Goal: Transaction & Acquisition: Purchase product/service

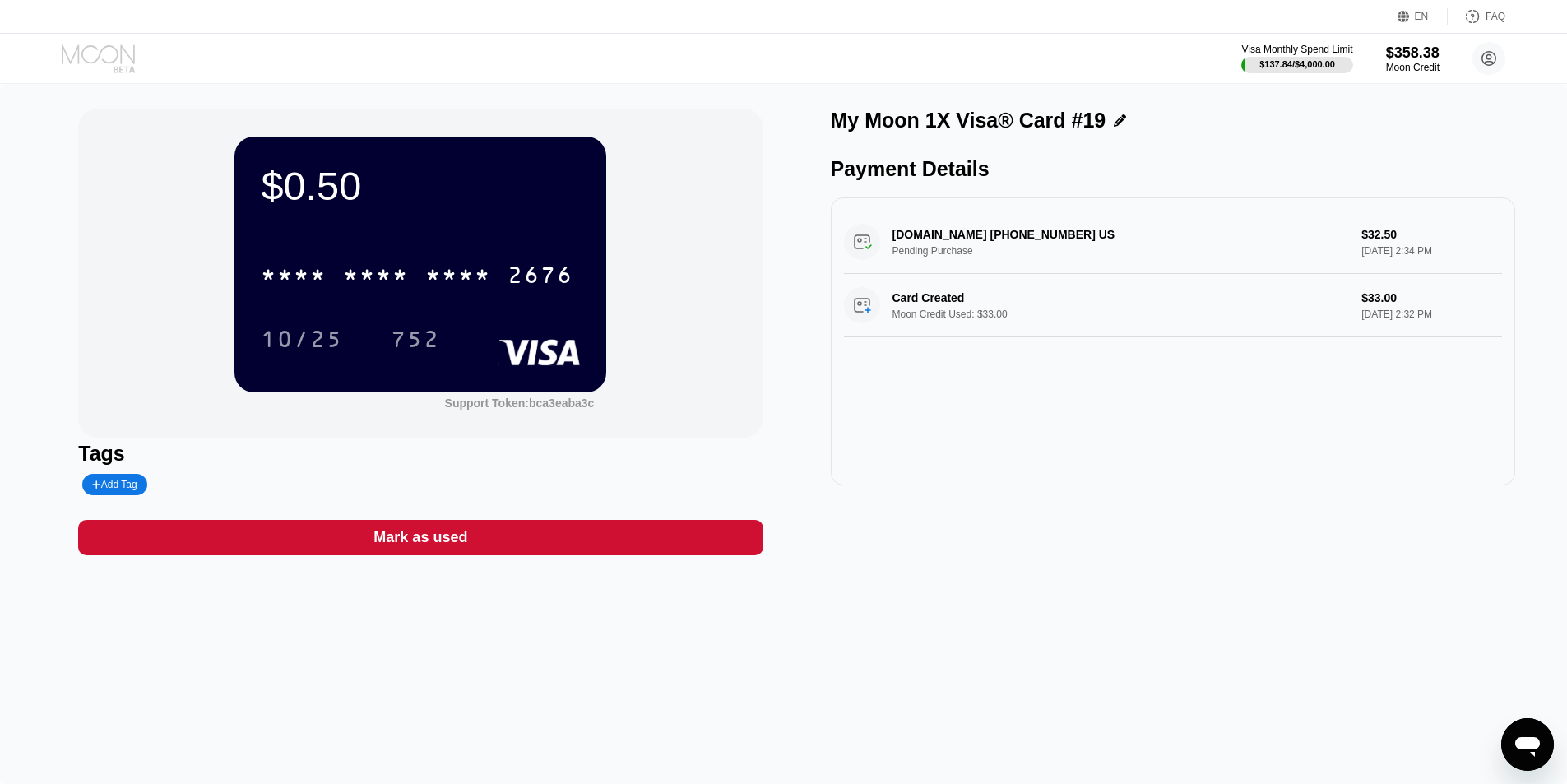
click at [98, 60] on icon at bounding box center [100, 59] width 76 height 29
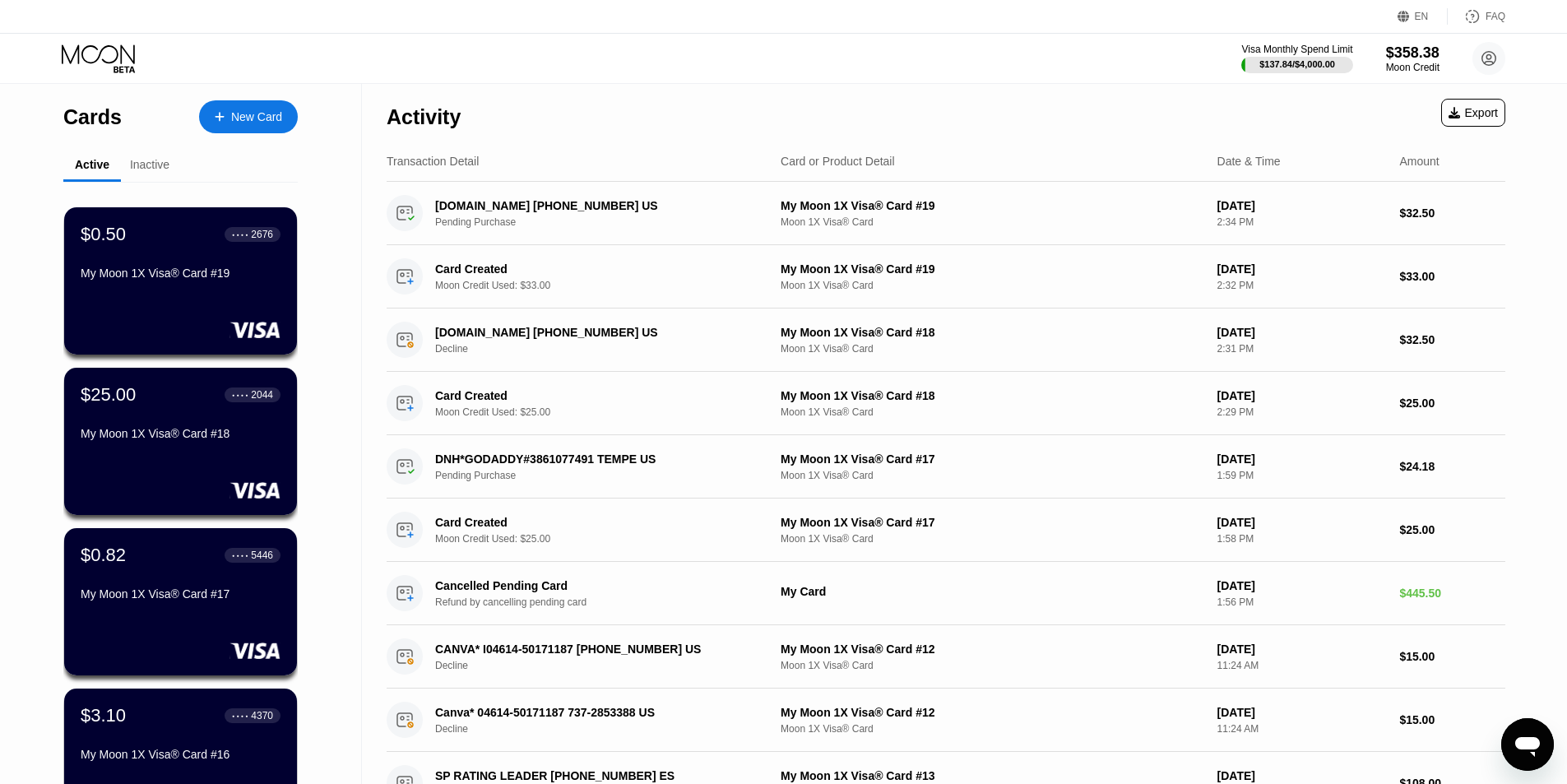
click at [258, 115] on div "New Card" at bounding box center [256, 117] width 51 height 14
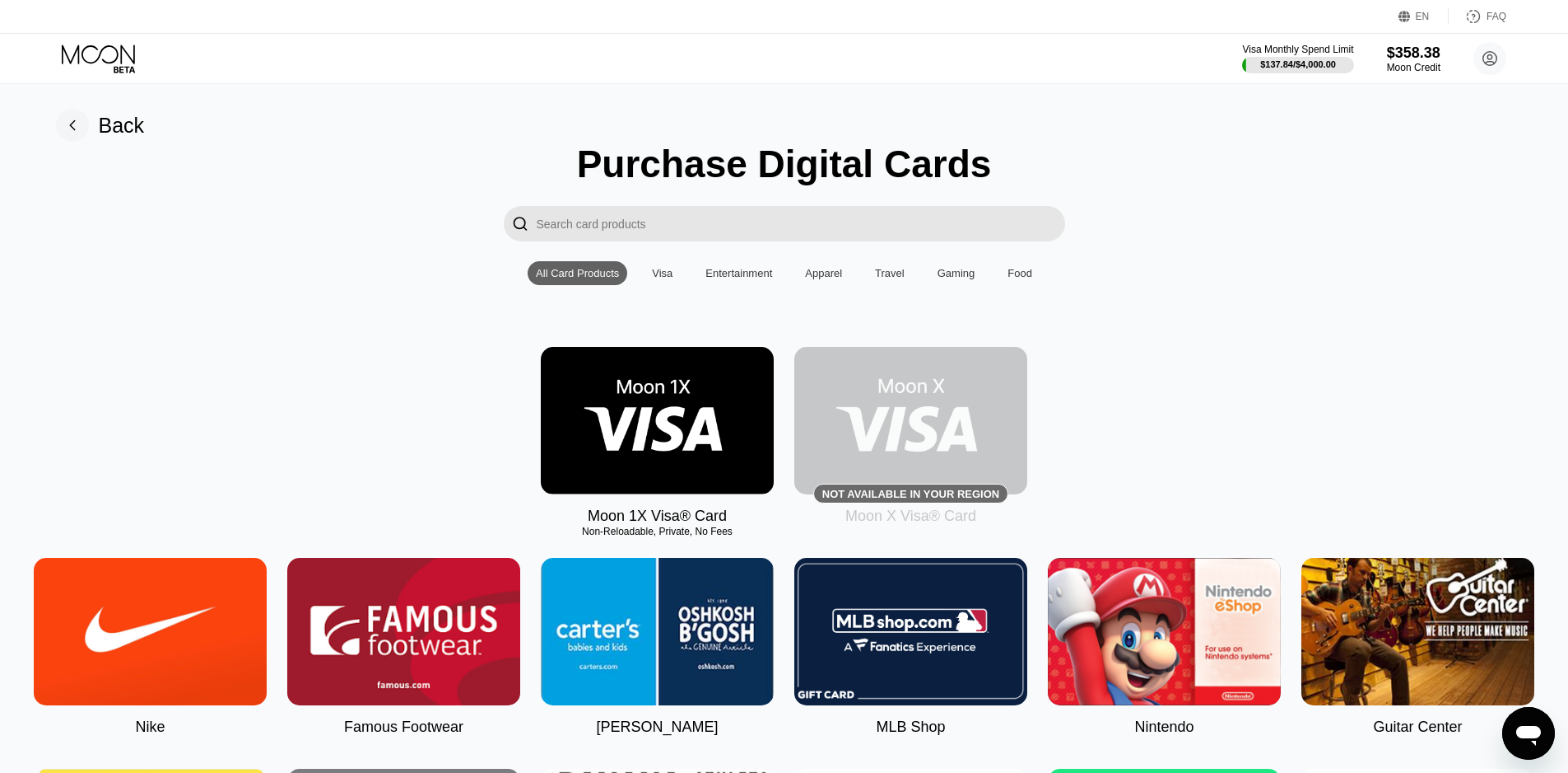
click at [686, 418] on img at bounding box center [658, 421] width 233 height 147
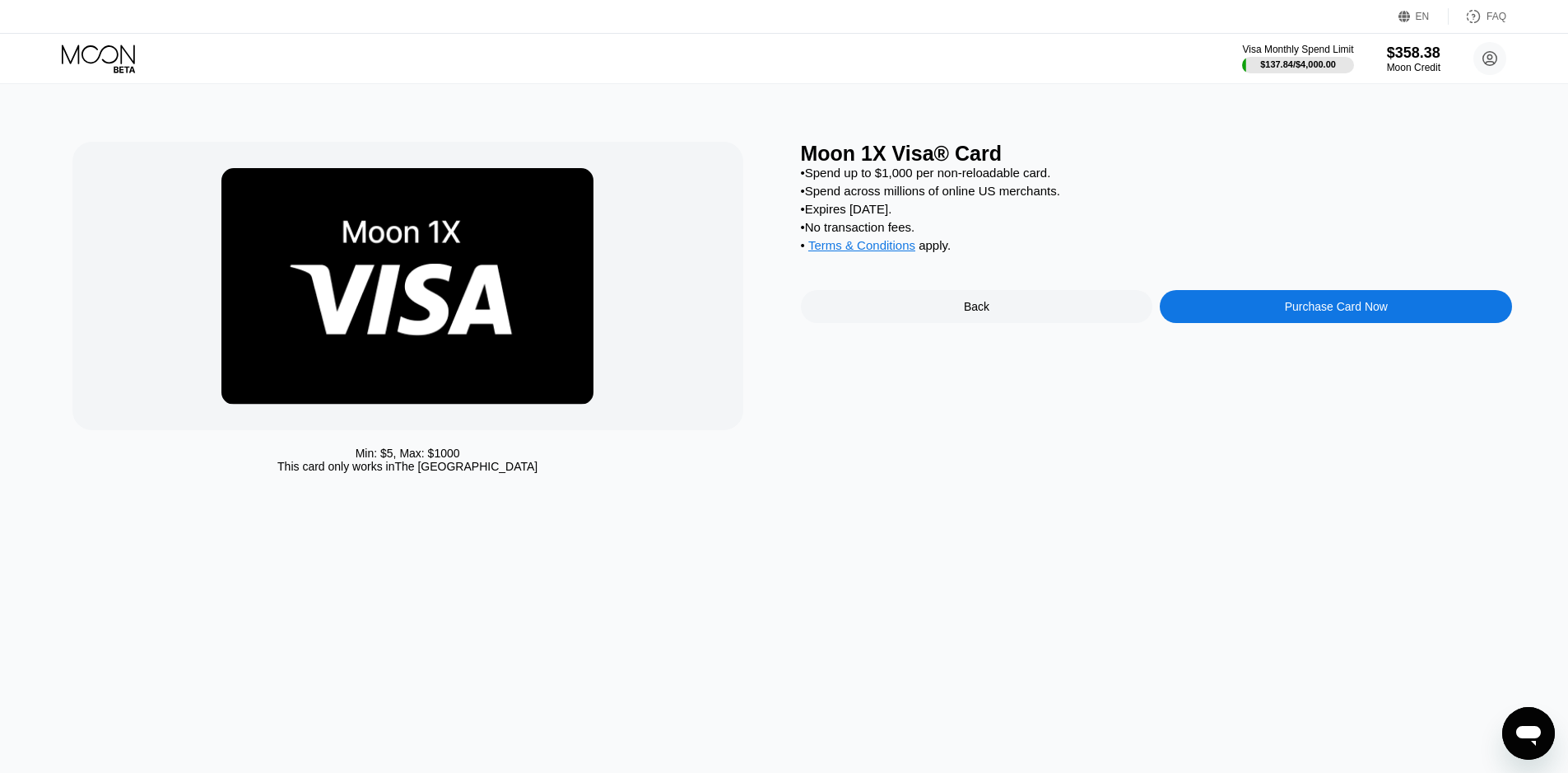
click at [1230, 316] on div "Purchase Card Now" at bounding box center [1336, 306] width 353 height 33
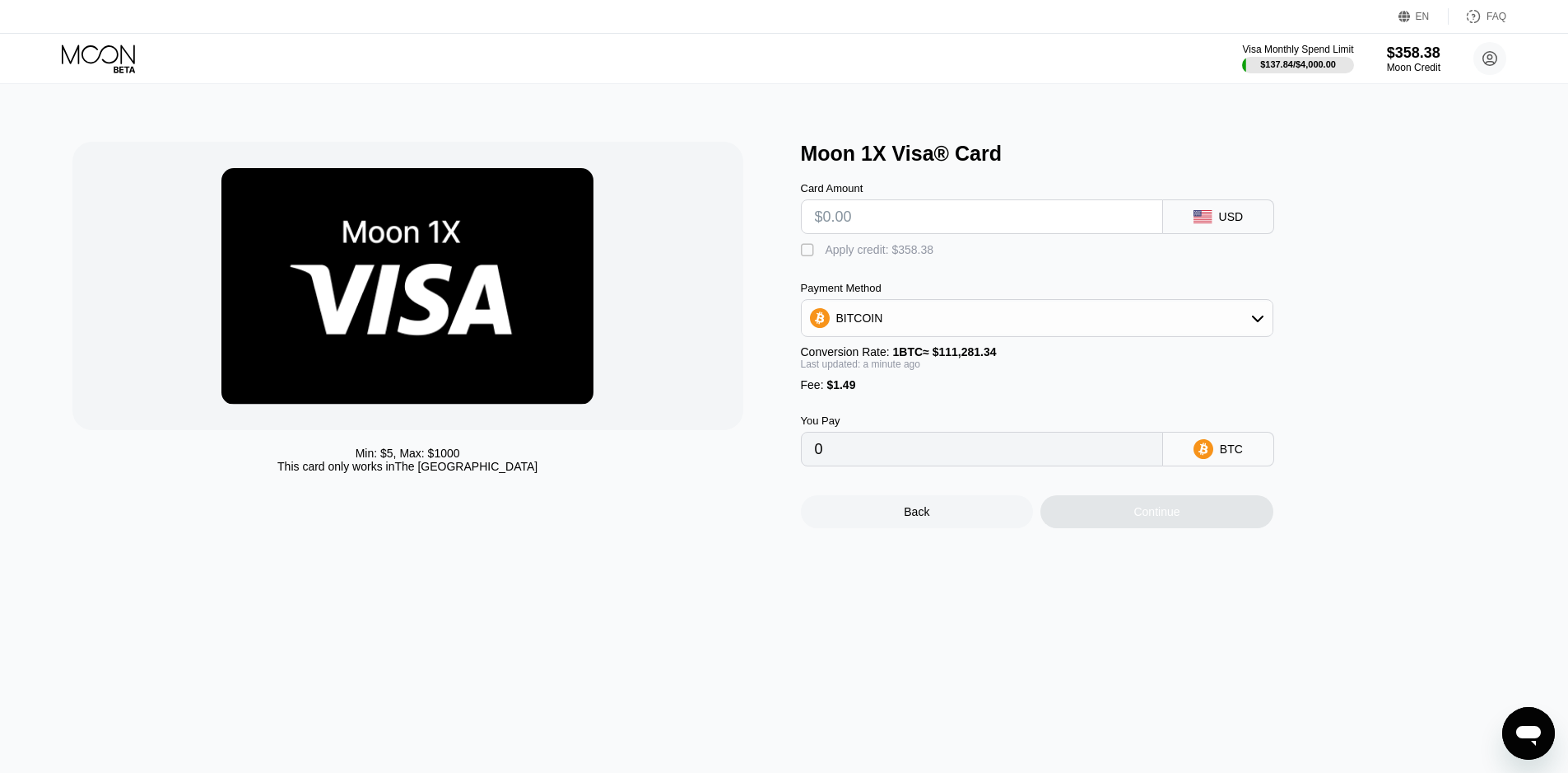
drag, startPoint x: 801, startPoint y: 256, endPoint x: 843, endPoint y: 237, distance: 46.1
click at [803, 256] on div "" at bounding box center [809, 250] width 16 height 16
click at [830, 229] on input "text" at bounding box center [983, 216] width 335 height 33
type input "$40"
click at [1171, 519] on div "Continue" at bounding box center [1157, 512] width 46 height 13
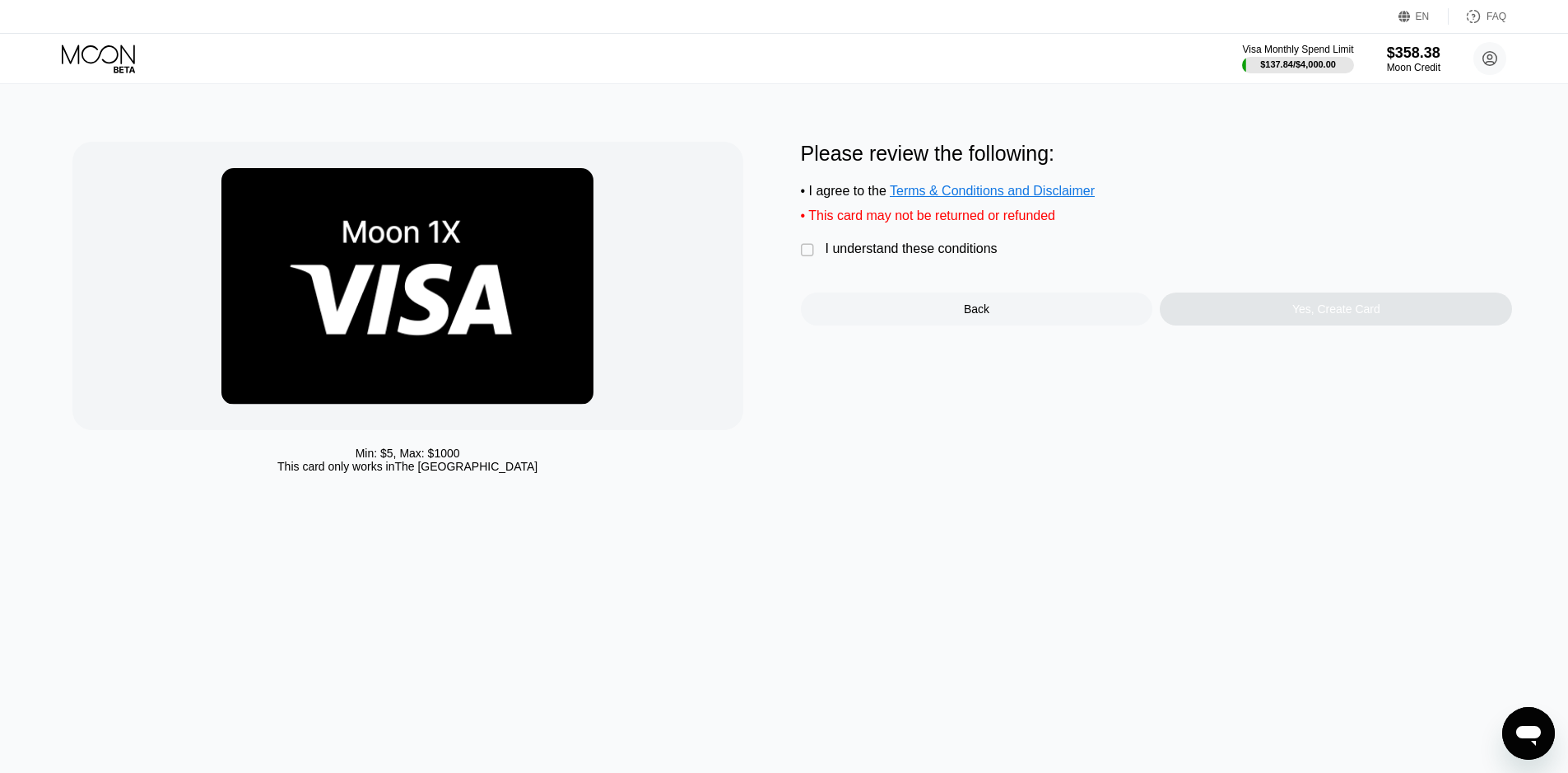
click at [930, 255] on div "I understand these conditions" at bounding box center [912, 249] width 172 height 15
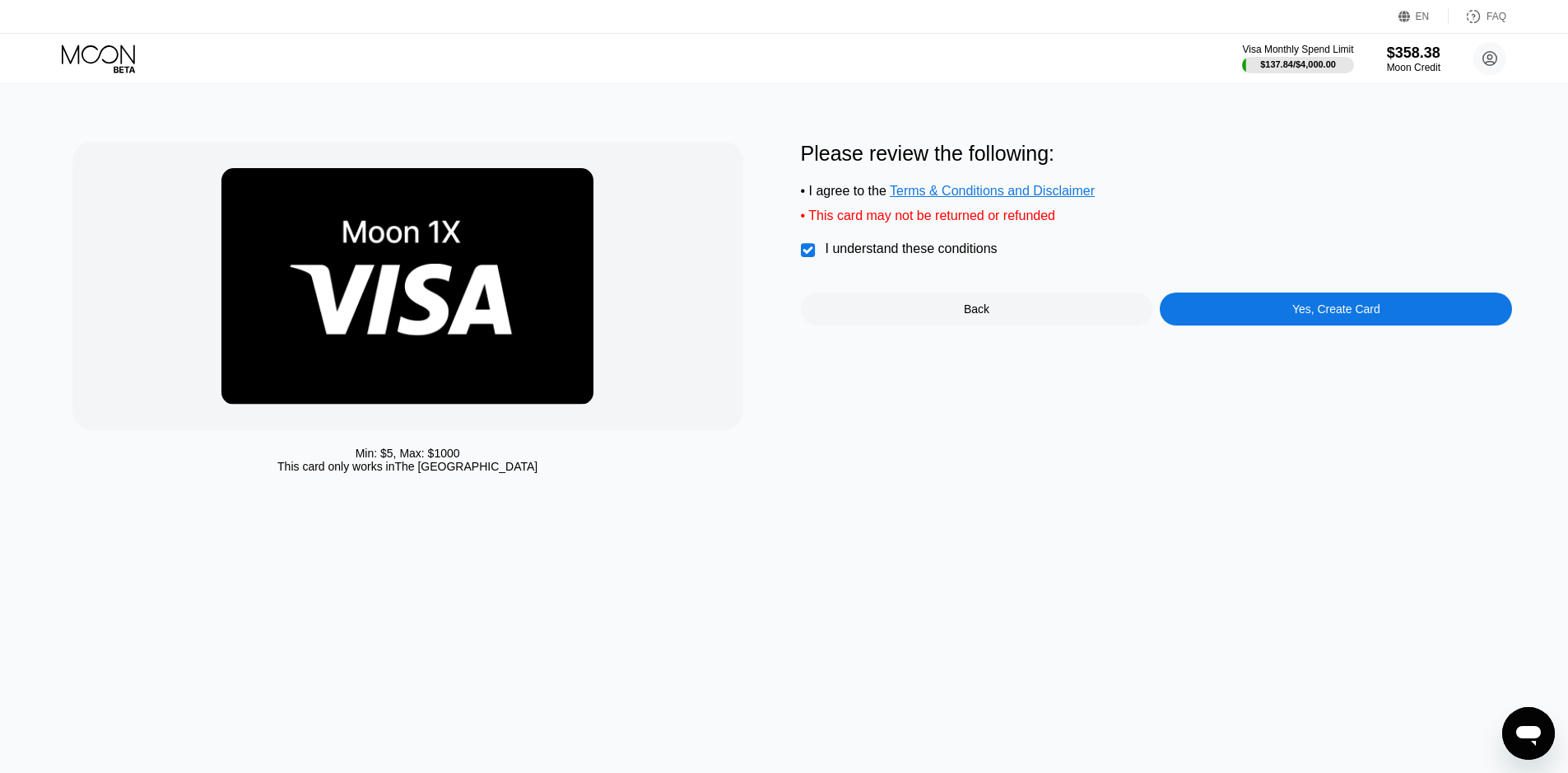
click at [1275, 312] on div "Yes, Create Card" at bounding box center [1336, 309] width 353 height 33
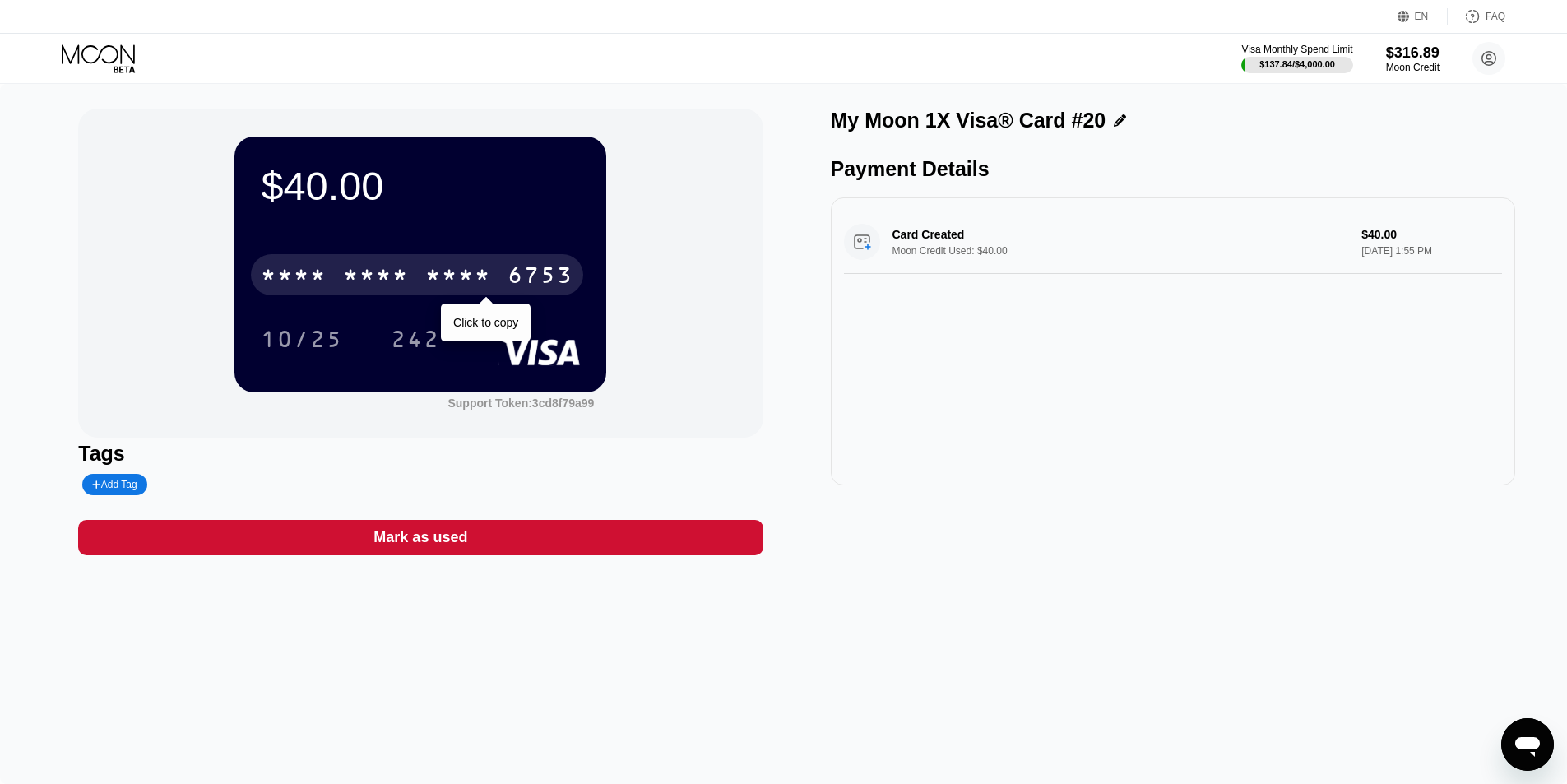
click at [413, 281] on div "* * * * * * * * * * * * 6753" at bounding box center [418, 274] width 333 height 41
